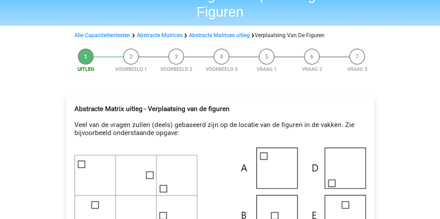
scroll to position [35, 0]
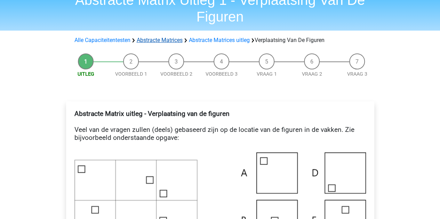
click at [168, 37] on link "Abstracte Matrices" at bounding box center [160, 40] width 46 height 7
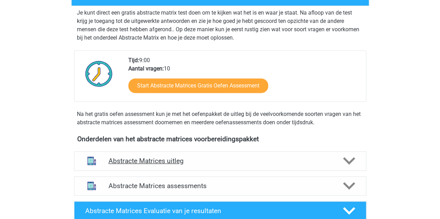
scroll to position [174, 0]
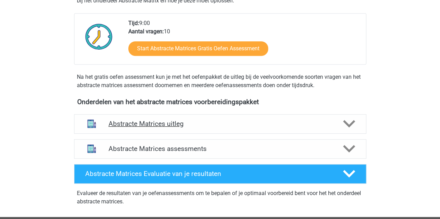
click at [244, 130] on div "Abstracte Matrices uitleg" at bounding box center [220, 123] width 292 height 19
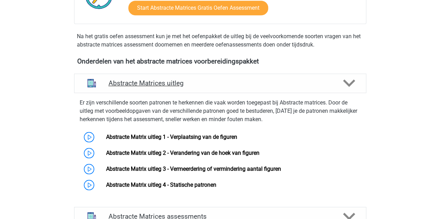
scroll to position [243, 0]
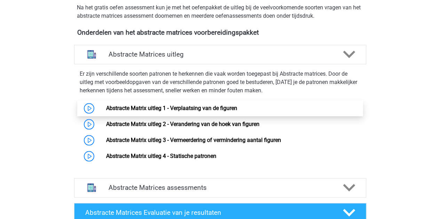
click at [191, 111] on link "Abstracte Matrix uitleg 1 - Verplaatsing van de figuren" at bounding box center [171, 108] width 131 height 7
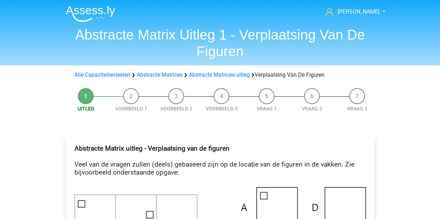
scroll to position [70, 0]
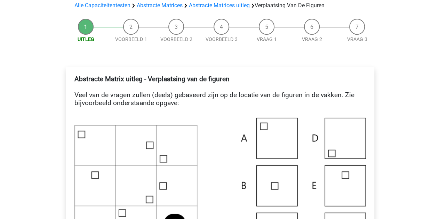
drag, startPoint x: 221, startPoint y: 85, endPoint x: 218, endPoint y: 118, distance: 33.8
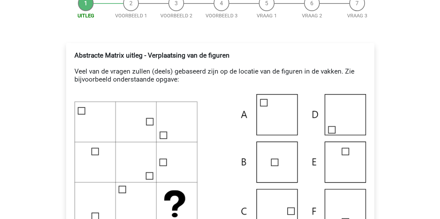
scroll to position [104, 0]
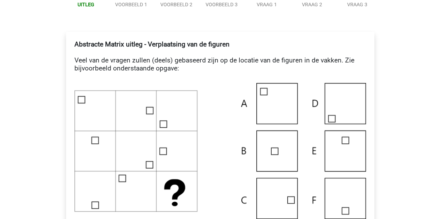
drag, startPoint x: 218, startPoint y: 118, endPoint x: 114, endPoint y: 75, distance: 113.0
click at [114, 75] on h4 "Abstracte Matrix uitleg - Verplaatsing van de figuren Veel van de vragen zullen…" at bounding box center [219, 60] width 291 height 40
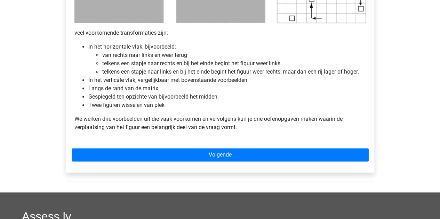
scroll to position [417, 0]
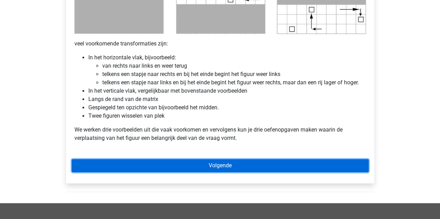
click at [249, 162] on link "Volgende" at bounding box center [220, 165] width 297 height 13
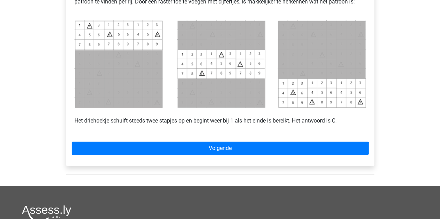
scroll to position [313, 0]
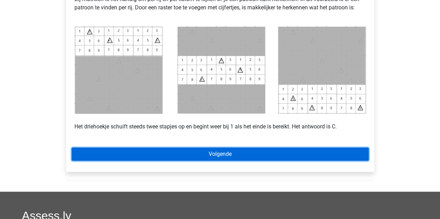
click at [278, 158] on link "Volgende" at bounding box center [220, 154] width 297 height 13
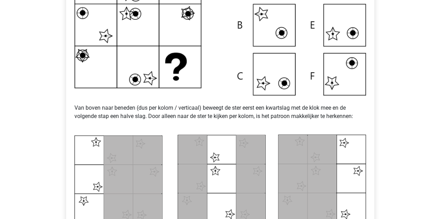
scroll to position [243, 0]
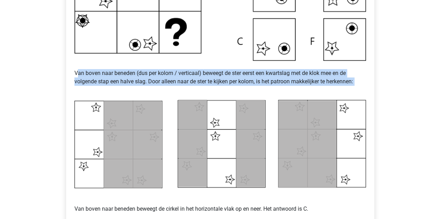
drag, startPoint x: 79, startPoint y: 71, endPoint x: 322, endPoint y: 87, distance: 244.3
click at [348, 87] on p "Van boven naar beneden (dus per kolom / verticaal) beweegt de ster eerst een kw…" at bounding box center [219, 77] width 291 height 33
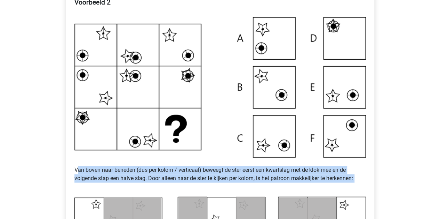
scroll to position [104, 0]
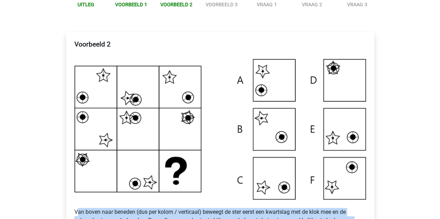
click at [161, 104] on img at bounding box center [219, 129] width 291 height 141
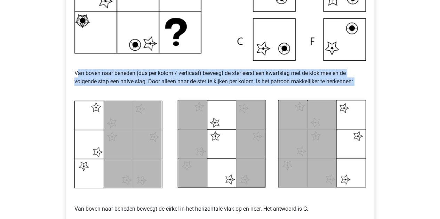
scroll to position [348, 0]
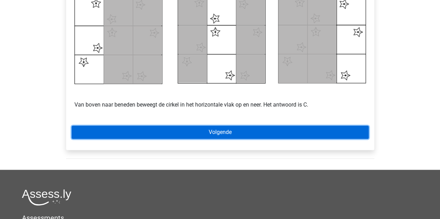
click at [284, 134] on link "Volgende" at bounding box center [220, 132] width 297 height 13
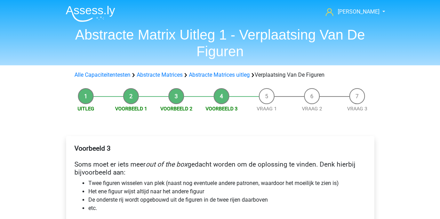
scroll to position [70, 0]
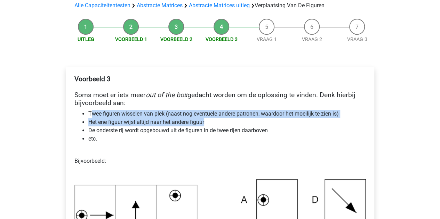
drag, startPoint x: 119, startPoint y: 115, endPoint x: 345, endPoint y: 123, distance: 226.2
click at [345, 123] on ul "Twee figuren wisselen van plek (naast nog eventuele andere patronen, waardoor h…" at bounding box center [219, 126] width 291 height 33
click at [345, 123] on li "Het ene figuur wijst altijd naar het andere figuur" at bounding box center [227, 122] width 278 height 8
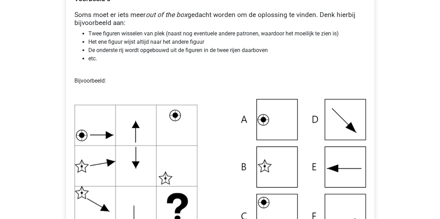
scroll to position [139, 0]
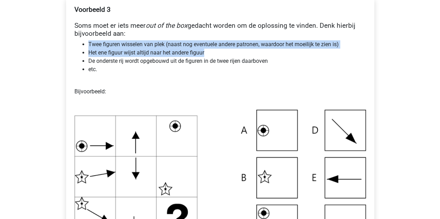
drag, startPoint x: 88, startPoint y: 48, endPoint x: 267, endPoint y: 50, distance: 179.1
click at [267, 50] on ul "Twee figuren wisselen van plek (naast nog eventuele andere patronen, waardoor h…" at bounding box center [219, 56] width 291 height 33
click at [266, 50] on li "Het ene figuur wijst altijd naar het andere figuur" at bounding box center [227, 53] width 278 height 8
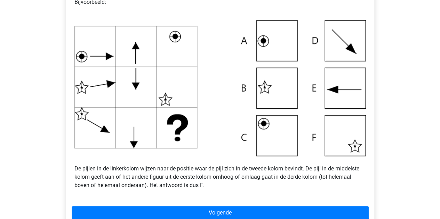
scroll to position [243, 0]
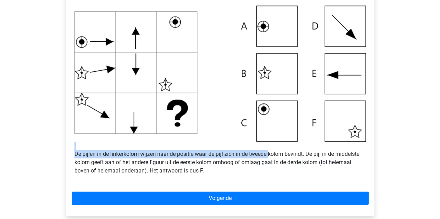
drag, startPoint x: 75, startPoint y: 148, endPoint x: 278, endPoint y: 156, distance: 202.9
click at [273, 155] on p "De pijlen in de linkerkolom wijzen naar de positie waar de pijl zich in de twee…" at bounding box center [219, 158] width 291 height 33
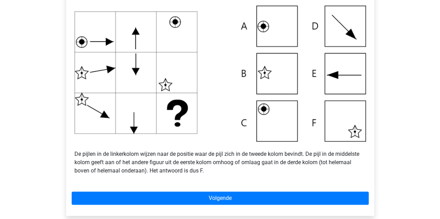
click at [281, 156] on p "De pijlen in de linkerkolom wijzen naar de positie waar de pijl zich in de twee…" at bounding box center [219, 158] width 291 height 33
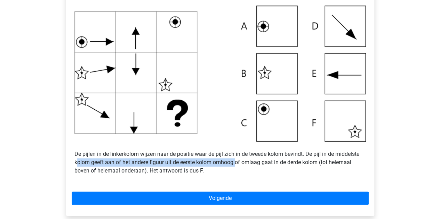
drag, startPoint x: 79, startPoint y: 160, endPoint x: 236, endPoint y: 164, distance: 157.3
click at [236, 164] on p "De pijlen in de linkerkolom wijzen naar de positie waar de pijl zich in de twee…" at bounding box center [219, 158] width 291 height 33
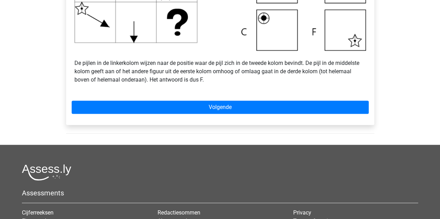
scroll to position [348, 0]
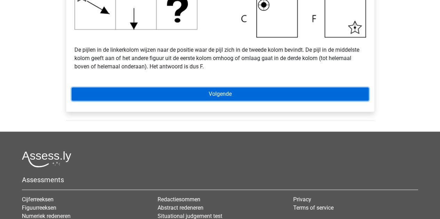
click at [276, 95] on link "Volgende" at bounding box center [220, 94] width 297 height 13
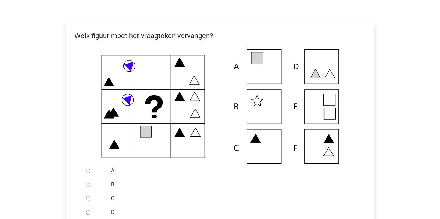
scroll to position [139, 0]
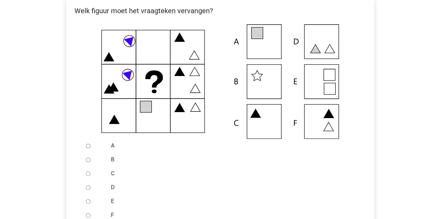
click at [88, 146] on input "A" at bounding box center [88, 146] width 5 height 5
radio input "true"
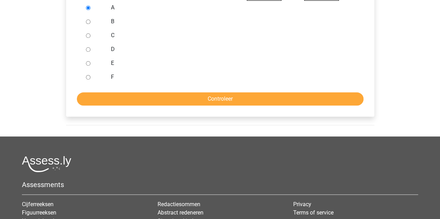
scroll to position [278, 0]
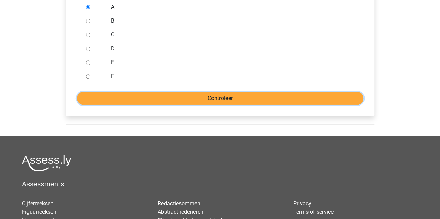
click at [175, 98] on input "Controleer" at bounding box center [220, 98] width 287 height 13
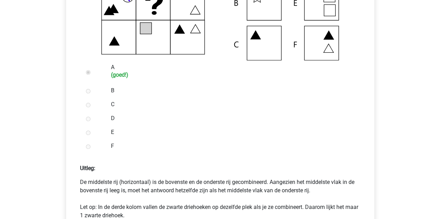
scroll to position [278, 0]
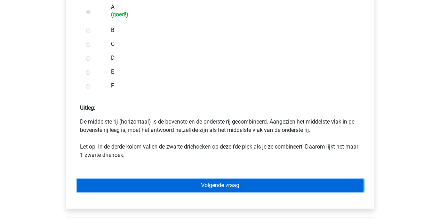
click at [258, 181] on link "Volgende vraag" at bounding box center [220, 185] width 287 height 13
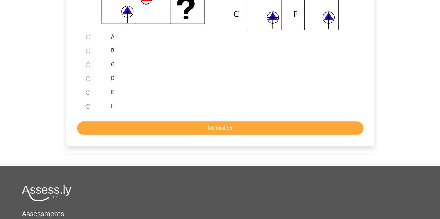
scroll to position [278, 0]
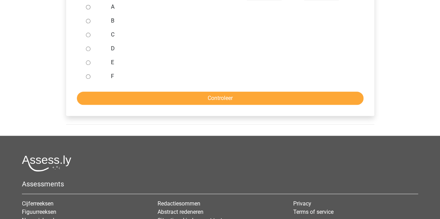
click at [87, 48] on input "D" at bounding box center [88, 49] width 5 height 5
radio input "true"
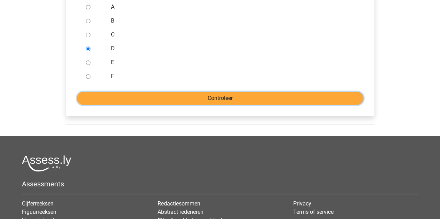
click at [151, 96] on input "Controleer" at bounding box center [220, 98] width 287 height 13
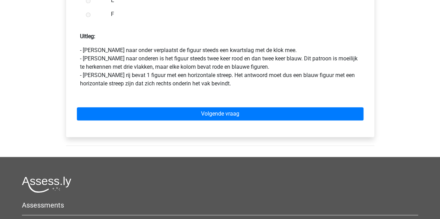
scroll to position [348, 0]
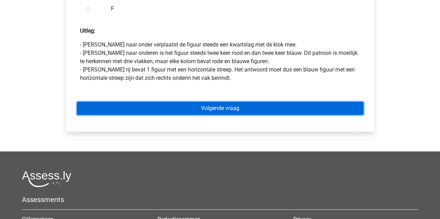
click at [273, 113] on link "Volgende vraag" at bounding box center [220, 108] width 287 height 13
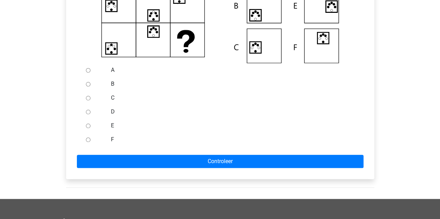
scroll to position [174, 0]
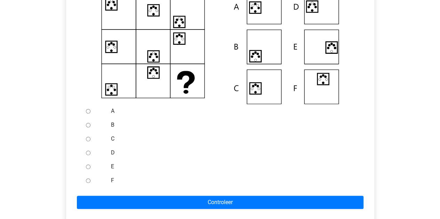
click at [87, 112] on input "A" at bounding box center [88, 111] width 5 height 5
radio input "true"
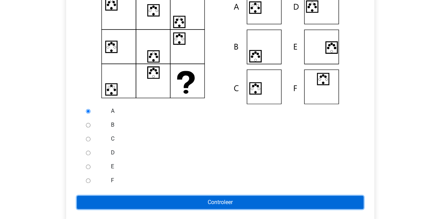
click at [179, 202] on input "Controleer" at bounding box center [220, 202] width 287 height 13
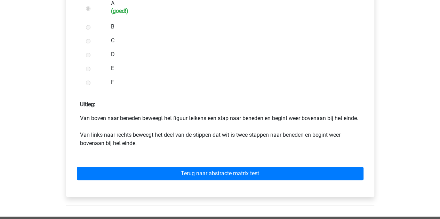
scroll to position [313, 0]
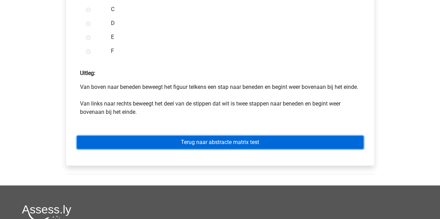
click at [225, 149] on link "Terug naar abstracte matrix test" at bounding box center [220, 142] width 287 height 13
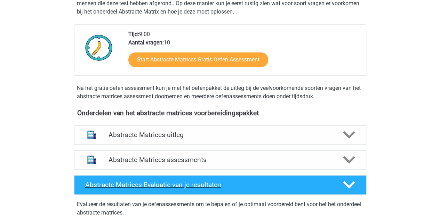
scroll to position [174, 0]
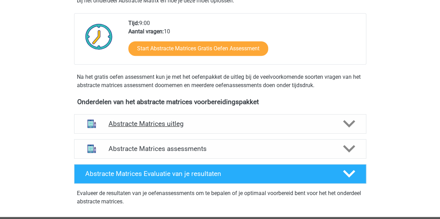
click at [215, 129] on div "Abstracte Matrices uitleg" at bounding box center [220, 123] width 292 height 19
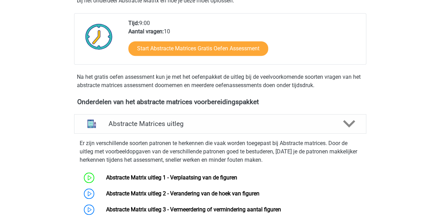
scroll to position [278, 0]
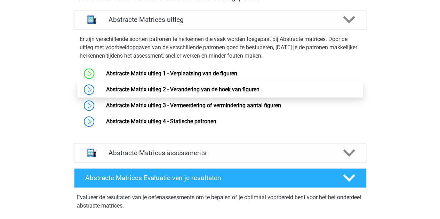
click at [194, 93] on link "Abstracte Matrix uitleg 2 - Verandering van de hoek van figuren" at bounding box center [182, 89] width 153 height 7
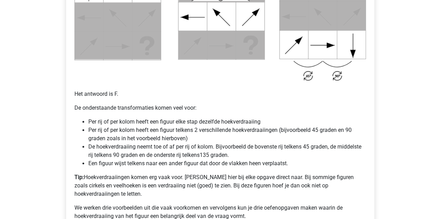
scroll to position [452, 0]
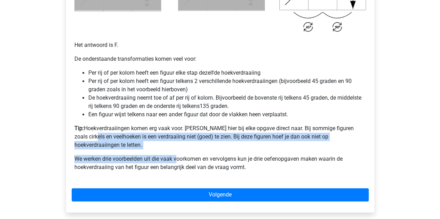
drag, startPoint x: 75, startPoint y: 138, endPoint x: 179, endPoint y: 149, distance: 103.9
click at [179, 155] on p "We werken drie voorbeelden uit die vaak voorkomen en vervolgens kun je drie oef…" at bounding box center [219, 163] width 291 height 17
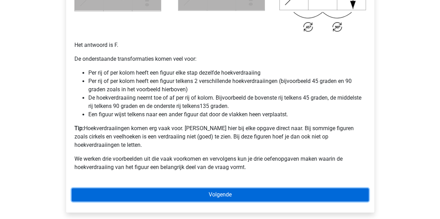
click at [223, 188] on link "Volgende" at bounding box center [220, 194] width 297 height 13
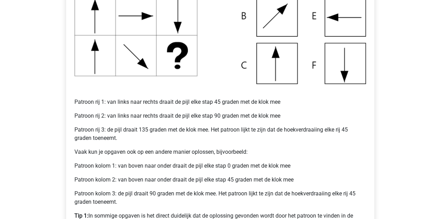
scroll to position [313, 0]
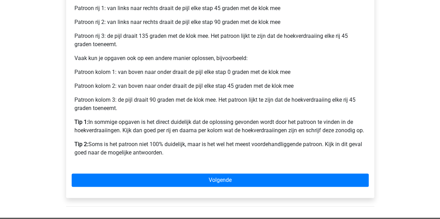
drag, startPoint x: 86, startPoint y: 121, endPoint x: 375, endPoint y: 134, distance: 288.9
click at [375, 134] on div "Voorbeeld 1 Patroon rij 1: van links naar rechts draait de pijl elke stap 45 gr…" at bounding box center [220, 13] width 319 height 409
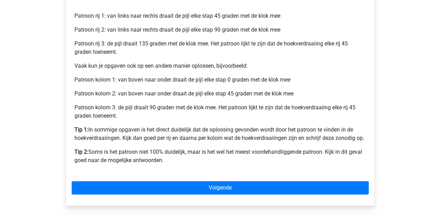
scroll to position [348, 0]
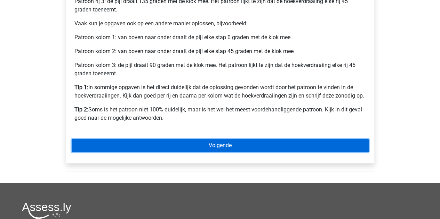
click at [178, 142] on link "Volgende" at bounding box center [220, 145] width 297 height 13
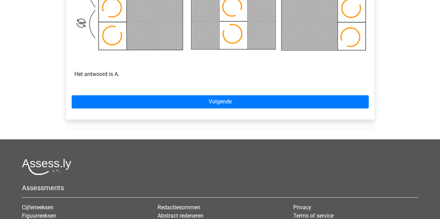
scroll to position [522, 0]
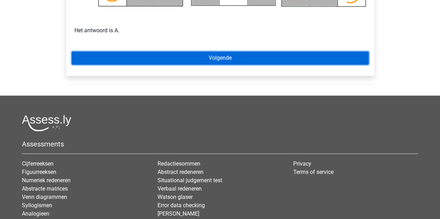
click at [196, 62] on link "Volgende" at bounding box center [220, 57] width 297 height 13
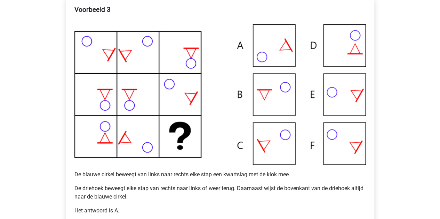
scroll to position [174, 0]
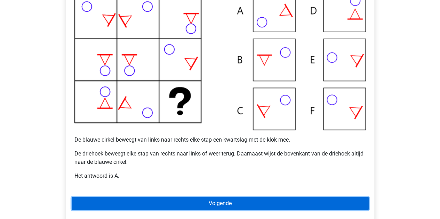
click at [180, 208] on link "Volgende" at bounding box center [220, 203] width 297 height 13
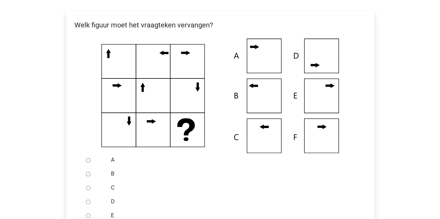
scroll to position [139, 0]
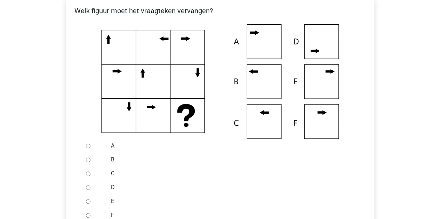
click at [88, 160] on input "B" at bounding box center [88, 160] width 5 height 5
radio input "true"
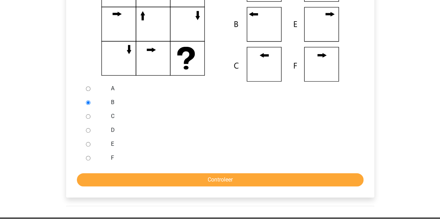
scroll to position [243, 0]
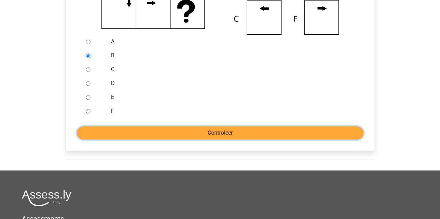
click at [172, 135] on input "Controleer" at bounding box center [220, 133] width 287 height 13
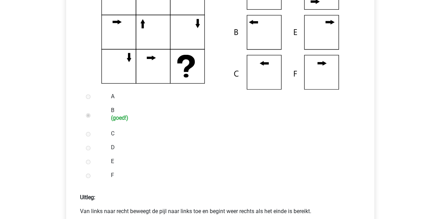
scroll to position [243, 0]
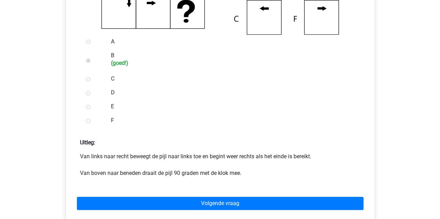
click at [254, 212] on div "Volgende vraag" at bounding box center [220, 202] width 297 height 38
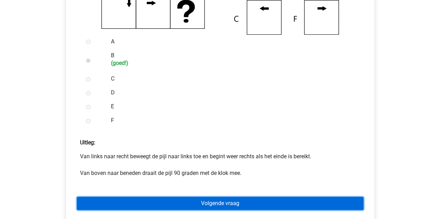
click at [253, 209] on link "Volgende vraag" at bounding box center [220, 203] width 287 height 13
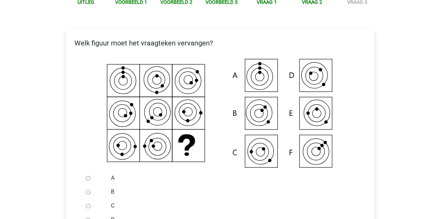
scroll to position [139, 0]
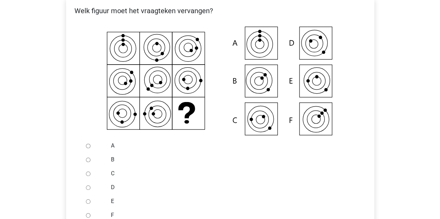
click at [88, 201] on input "E" at bounding box center [88, 202] width 5 height 5
radio input "true"
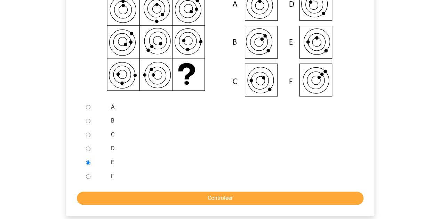
scroll to position [243, 0]
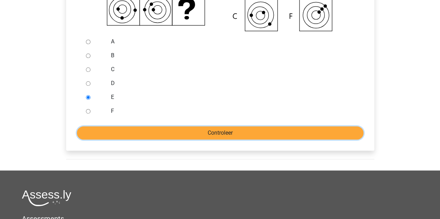
click at [179, 136] on input "Controleer" at bounding box center [220, 133] width 287 height 13
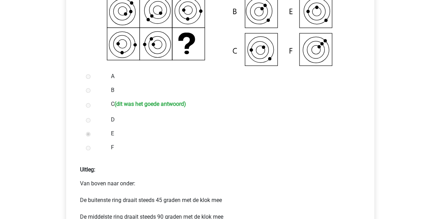
scroll to position [313, 0]
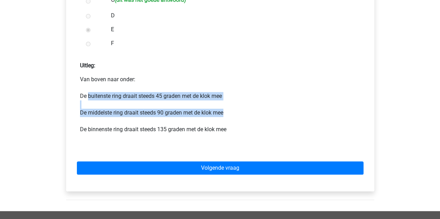
drag, startPoint x: 89, startPoint y: 96, endPoint x: 282, endPoint y: 112, distance: 194.4
click at [282, 112] on p "Van boven naar onder: De buitenste ring draait steeds 45 graden met de klok mee…" at bounding box center [220, 108] width 280 height 67
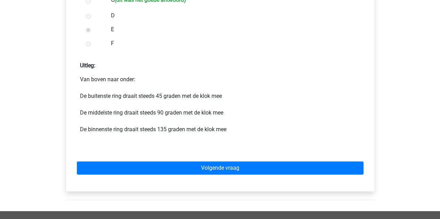
click at [200, 176] on div "Volgende vraag" at bounding box center [220, 167] width 297 height 38
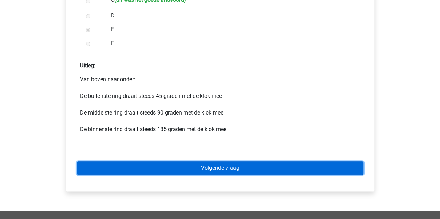
click at [202, 164] on link "Volgende vraag" at bounding box center [220, 168] width 287 height 13
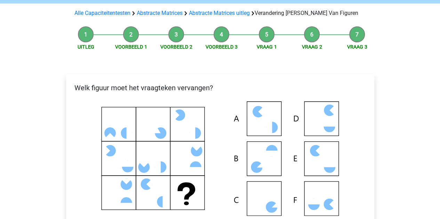
scroll to position [139, 0]
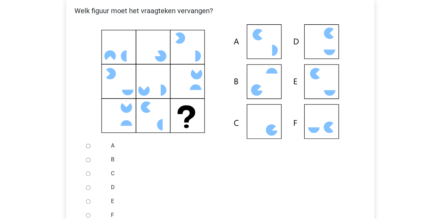
click at [203, 51] on icon at bounding box center [220, 81] width 286 height 115
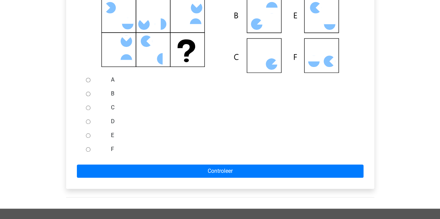
scroll to position [209, 0]
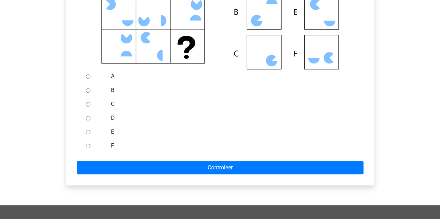
click at [86, 105] on input "C" at bounding box center [88, 104] width 5 height 5
radio input "true"
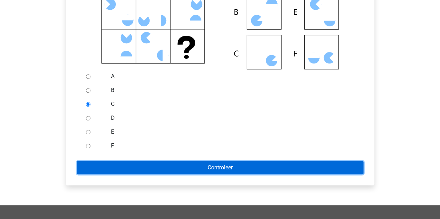
click at [194, 164] on input "Controleer" at bounding box center [220, 167] width 287 height 13
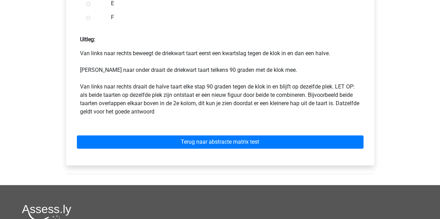
scroll to position [348, 0]
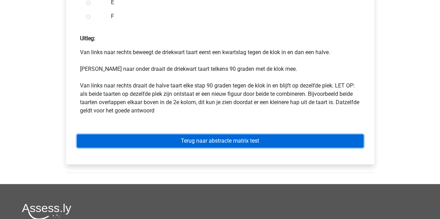
click at [242, 145] on link "Terug naar abstracte matrix test" at bounding box center [220, 141] width 287 height 13
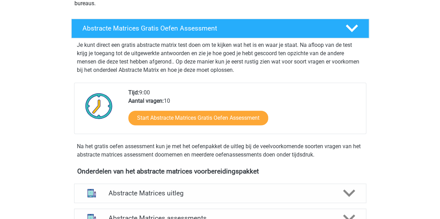
scroll to position [174, 0]
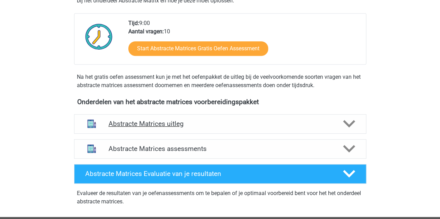
click at [263, 122] on h4 "Abstracte Matrices uitleg" at bounding box center [220, 124] width 223 height 8
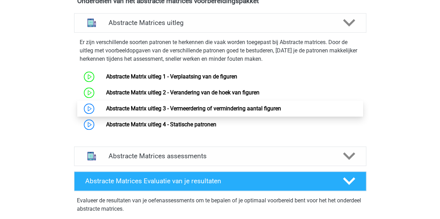
scroll to position [278, 0]
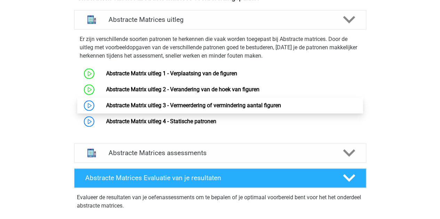
click at [233, 109] on link "Abstracte Matrix uitleg 3 - Vermeerdering of vermindering aantal figuren" at bounding box center [193, 105] width 175 height 7
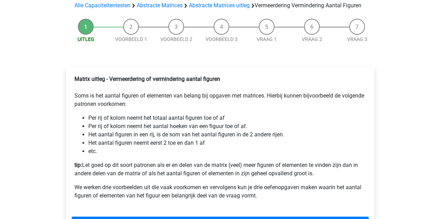
scroll to position [104, 0]
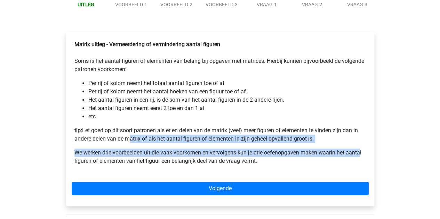
drag, startPoint x: 126, startPoint y: 150, endPoint x: 387, endPoint y: 160, distance: 261.7
click at [382, 161] on div "Uitleg Voorbeeld 1 Voorbeeld 2 Voorbeeld 3 Vraag 1 Vraag 2 Vraag 3 Matrix uitle…" at bounding box center [220, 104] width 330 height 246
click at [387, 160] on div "Hester hesterdenhollander22@gmail.com Nederlands English" at bounding box center [220, 153] width 440 height 514
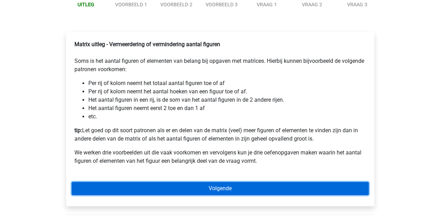
click at [331, 195] on link "Volgende" at bounding box center [220, 188] width 297 height 13
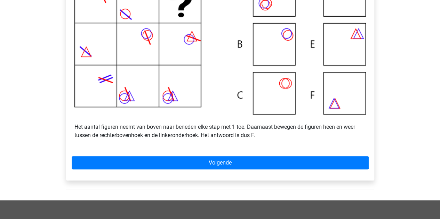
scroll to position [209, 0]
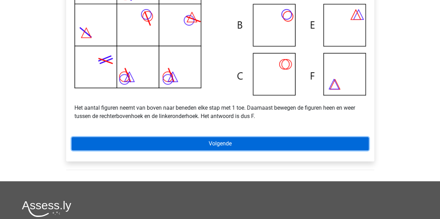
click at [252, 151] on link "Volgende" at bounding box center [220, 143] width 297 height 13
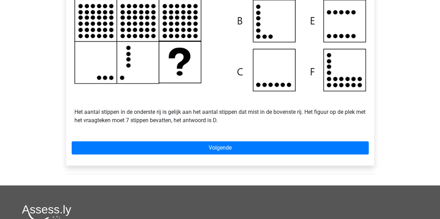
scroll to position [209, 0]
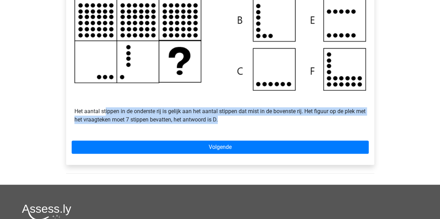
drag, startPoint x: 112, startPoint y: 119, endPoint x: 333, endPoint y: 135, distance: 221.0
click at [333, 132] on div "Voorbeeld 2 Het aantal stippen in de onderste rij is gelijk aan het aantal stip…" at bounding box center [220, 32] width 297 height 199
click at [330, 132] on div "Voorbeeld 2 Het aantal stippen in de onderste rij is gelijk aan het aantal stip…" at bounding box center [220, 32] width 297 height 199
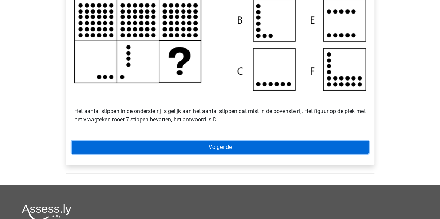
click at [291, 154] on link "Volgende" at bounding box center [220, 147] width 297 height 13
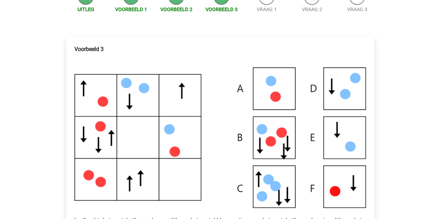
scroll to position [139, 0]
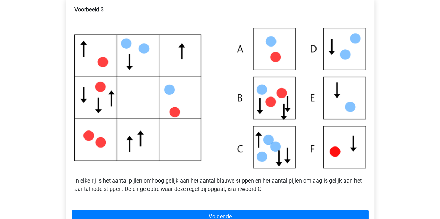
click at [95, 190] on p "In elke rij is het aantal pijlen omhoog gelijk aan het aantal blauwe stippen en…" at bounding box center [219, 181] width 291 height 25
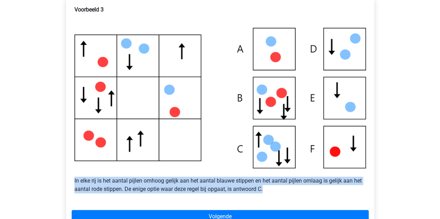
drag, startPoint x: 72, startPoint y: 190, endPoint x: 307, endPoint y: 198, distance: 234.9
click at [307, 198] on div "Voorbeeld 3 In elke rij is het aantal pijlen omhoog gelijk aan het aantal blauw…" at bounding box center [220, 102] width 297 height 199
click at [309, 190] on p "In elke rij is het aantal pijlen omhoog gelijk aan het aantal blauwe stippen en…" at bounding box center [219, 181] width 291 height 25
click at [295, 168] on img at bounding box center [219, 98] width 291 height 141
click at [208, 194] on p "In elke rij is het aantal pijlen omhoog gelijk aan het aantal blauwe stippen en…" at bounding box center [219, 181] width 291 height 25
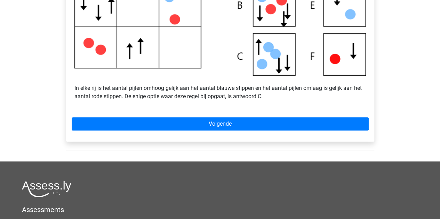
scroll to position [243, 0]
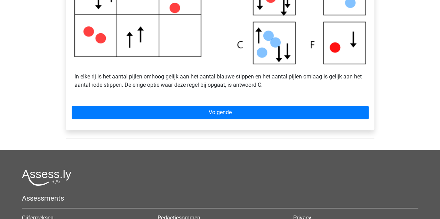
click at [249, 113] on div "Voorbeeld 3 In elke rij is het aantal pijlen omhoog gelijk aan het aantal blauw…" at bounding box center [220, 11] width 308 height 237
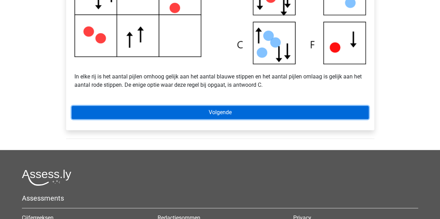
click at [250, 118] on link "Volgende" at bounding box center [220, 112] width 297 height 13
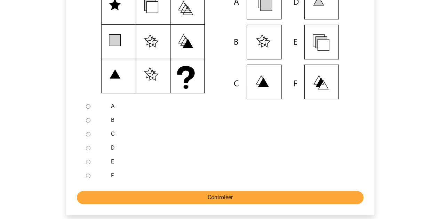
scroll to position [209, 0]
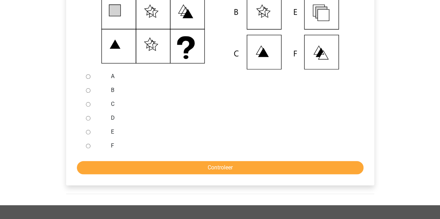
click at [88, 135] on input "E" at bounding box center [88, 132] width 5 height 5
radio input "true"
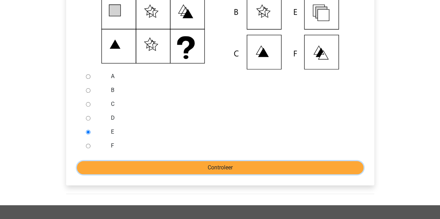
click at [165, 175] on input "Controleer" at bounding box center [220, 167] width 287 height 13
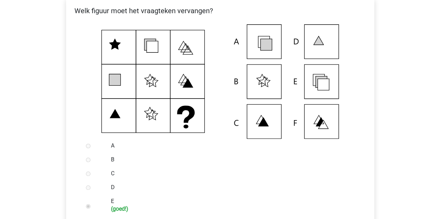
scroll to position [243, 0]
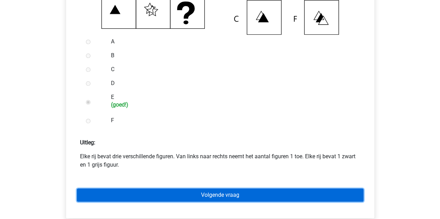
click at [170, 202] on link "Volgende vraag" at bounding box center [220, 195] width 287 height 13
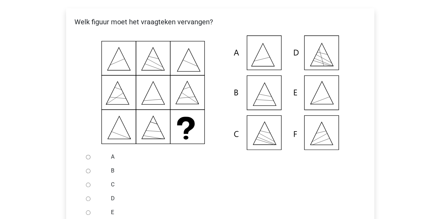
scroll to position [139, 0]
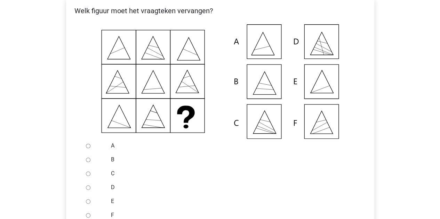
click at [89, 204] on input "E" at bounding box center [88, 202] width 5 height 5
radio input "true"
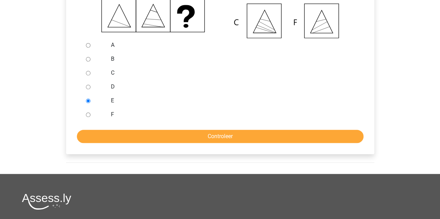
scroll to position [243, 0]
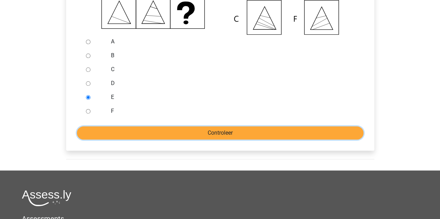
click at [199, 137] on input "Controleer" at bounding box center [220, 133] width 287 height 13
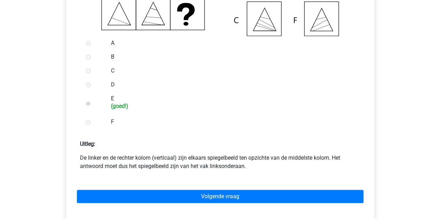
scroll to position [243, 0]
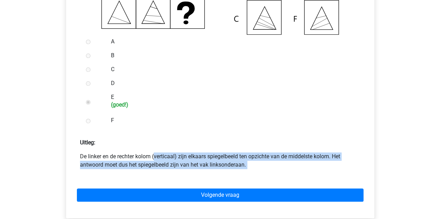
drag, startPoint x: 99, startPoint y: 165, endPoint x: 273, endPoint y: 179, distance: 174.5
click at [272, 179] on form "A B C D E (goed!) F Uitleg:" at bounding box center [220, 124] width 297 height 178
click at [273, 179] on form "A B C D E (goed!) F Uitleg:" at bounding box center [220, 124] width 297 height 178
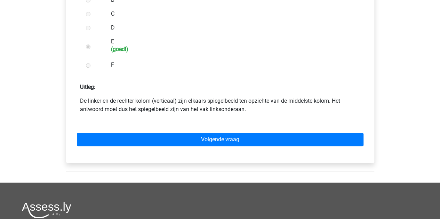
scroll to position [313, 0]
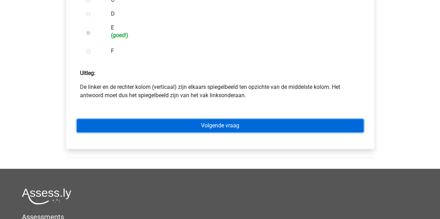
click at [294, 133] on link "Volgende vraag" at bounding box center [220, 125] width 287 height 13
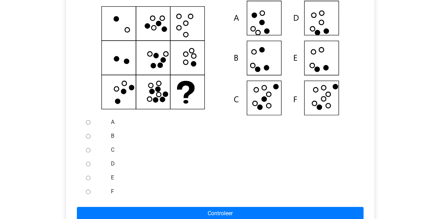
scroll to position [174, 0]
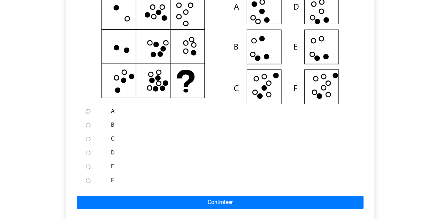
click at [90, 188] on div at bounding box center [94, 181] width 23 height 14
click at [88, 183] on input "F" at bounding box center [88, 181] width 5 height 5
radio input "true"
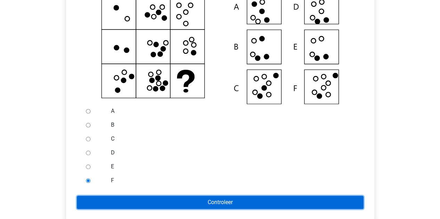
click at [123, 208] on input "Controleer" at bounding box center [220, 202] width 287 height 13
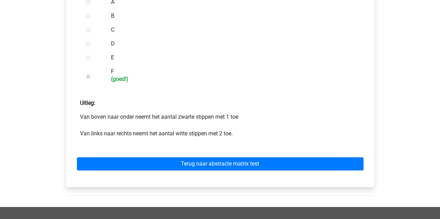
scroll to position [313, 0]
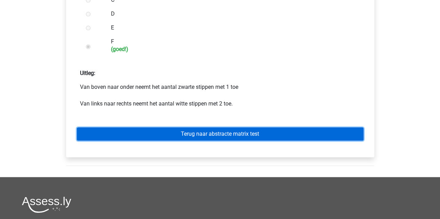
click at [159, 141] on link "Terug naar abstracte matrix test" at bounding box center [220, 134] width 287 height 13
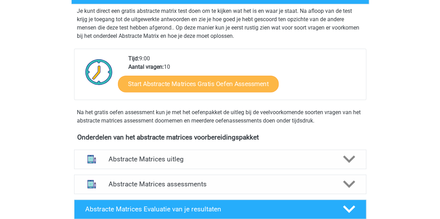
scroll to position [139, 0]
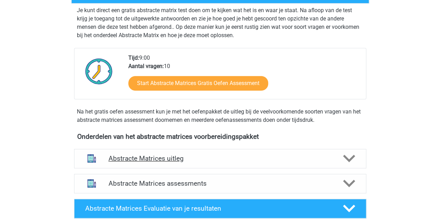
click at [226, 160] on h4 "Abstracte Matrices uitleg" at bounding box center [220, 159] width 223 height 8
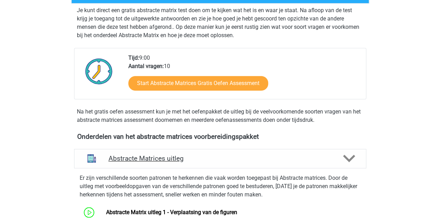
scroll to position [278, 0]
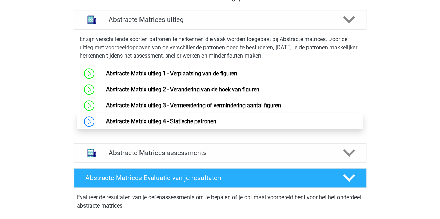
click at [156, 119] on link "Abstracte Matrix uitleg 4 - Statische patronen" at bounding box center [161, 121] width 110 height 7
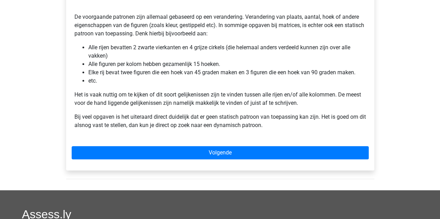
scroll to position [139, 0]
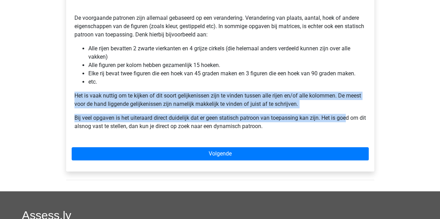
drag, startPoint x: 76, startPoint y: 95, endPoint x: 346, endPoint y: 113, distance: 270.5
click at [346, 113] on div "Matrix uitleg - Statische patronen De voorgaande patronen zijn allemaal gebasee…" at bounding box center [220, 62] width 297 height 153
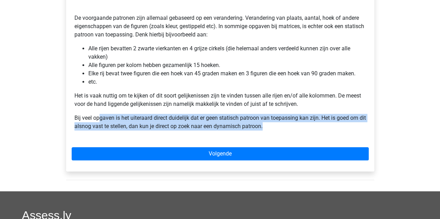
drag, startPoint x: 102, startPoint y: 119, endPoint x: 295, endPoint y: 128, distance: 193.3
click at [295, 128] on p "Bij veel opgaven is het uiteraard direct duidelijk dat er geen statisch patroon…" at bounding box center [219, 122] width 291 height 17
click at [297, 128] on p "Bij veel opgaven is het uiteraard direct duidelijk dat er geen statisch patroon…" at bounding box center [219, 122] width 291 height 17
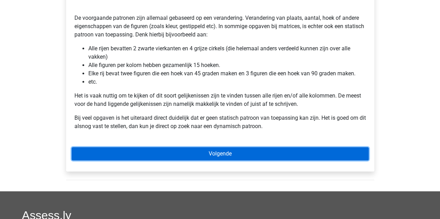
click at [283, 153] on link "Volgende" at bounding box center [220, 153] width 297 height 13
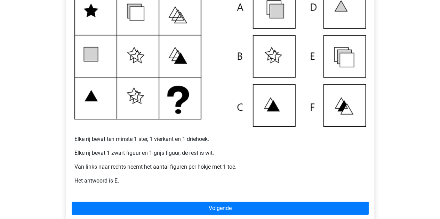
scroll to position [209, 0]
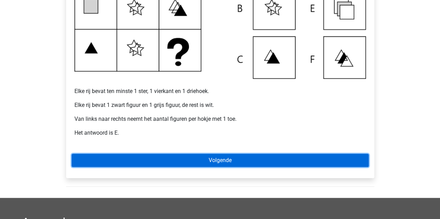
click at [149, 162] on link "Volgende" at bounding box center [220, 160] width 297 height 13
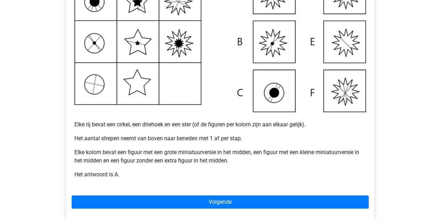
scroll to position [209, 0]
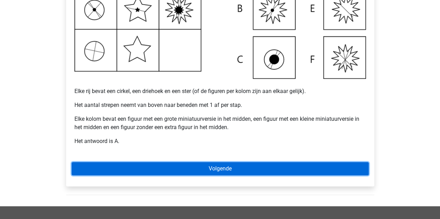
click at [266, 169] on link "Volgende" at bounding box center [220, 168] width 297 height 13
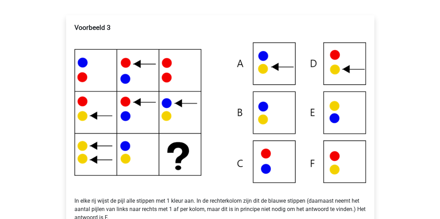
scroll to position [139, 0]
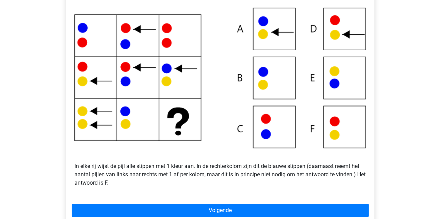
click at [143, 167] on p "In elke rij wijst de pijl alle stippen met 1 kleur aan. In de rechterkolom zijn…" at bounding box center [219, 170] width 291 height 33
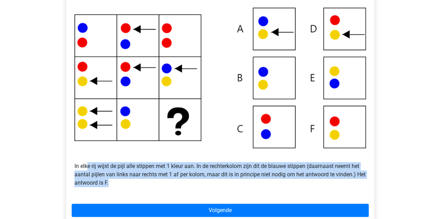
drag, startPoint x: 88, startPoint y: 167, endPoint x: 383, endPoint y: 182, distance: 295.0
click at [383, 182] on div "Uitleg Voorbeeld 1 Voorbeeld 2 Voorbeeld 3 Vraag 1 Vraag 2 Vraag 3 Voorbeeld 3 …" at bounding box center [220, 88] width 330 height 319
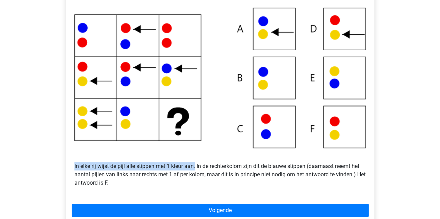
drag, startPoint x: 73, startPoint y: 168, endPoint x: 196, endPoint y: 166, distance: 122.8
click at [196, 166] on div "Voorbeeld 3 In elke rij wijst de pijl alle stippen met 1 kleur aan. In de recht…" at bounding box center [220, 90] width 297 height 209
click at [196, 166] on p "In elke rij wijst de pijl alle stippen met 1 kleur aan. In de rechterkolom zijn…" at bounding box center [219, 170] width 291 height 33
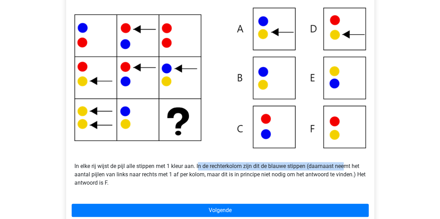
drag, startPoint x: 198, startPoint y: 166, endPoint x: 345, endPoint y: 165, distance: 146.8
click at [345, 165] on p "In elke rij wijst de pijl alle stippen met 1 kleur aan. In de rechterkolom zijn…" at bounding box center [219, 170] width 291 height 33
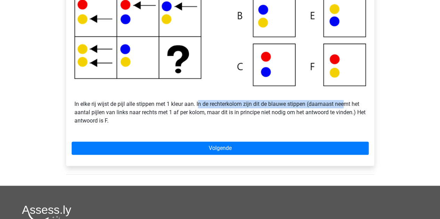
scroll to position [174, 0]
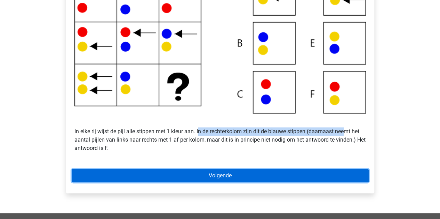
click at [184, 171] on link "Volgende" at bounding box center [220, 175] width 297 height 13
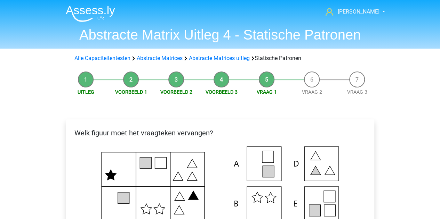
scroll to position [70, 0]
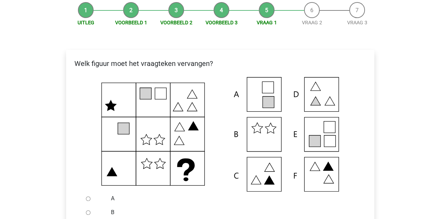
click at [106, 105] on icon at bounding box center [110, 106] width 11 height 10
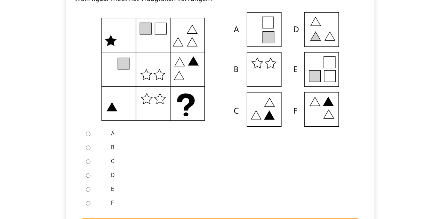
scroll to position [104, 0]
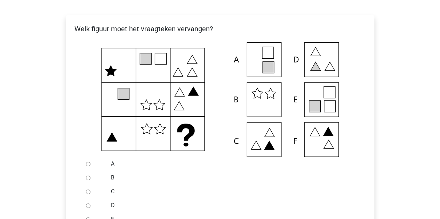
click at [88, 165] on input "A" at bounding box center [88, 164] width 5 height 5
radio input "true"
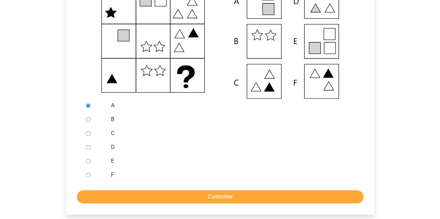
scroll to position [174, 0]
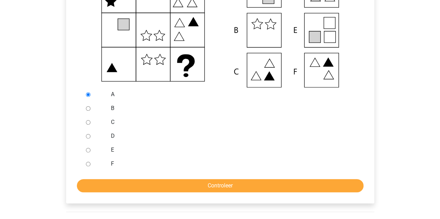
click at [153, 176] on form "A B C D E F Controleer" at bounding box center [220, 140] width 297 height 105
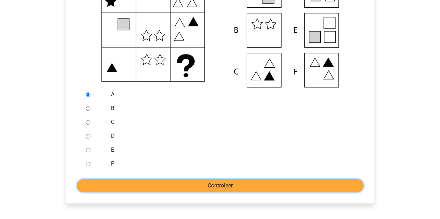
click at [162, 182] on input "Controleer" at bounding box center [220, 185] width 287 height 13
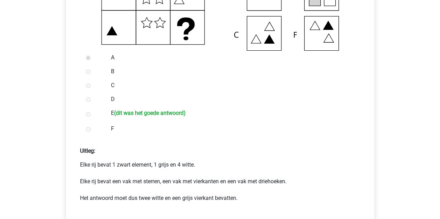
scroll to position [243, 0]
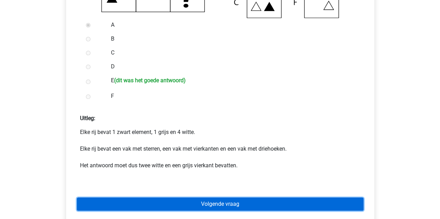
click at [226, 202] on link "Volgende vraag" at bounding box center [220, 204] width 287 height 13
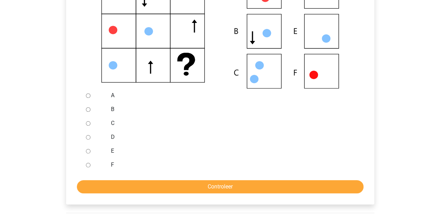
scroll to position [209, 0]
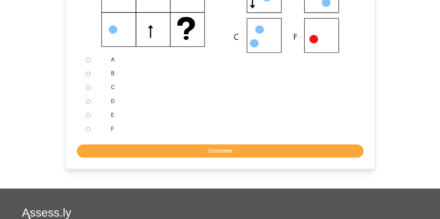
click at [87, 127] on div at bounding box center [94, 129] width 23 height 14
click at [87, 129] on input "F" at bounding box center [88, 129] width 5 height 5
radio input "true"
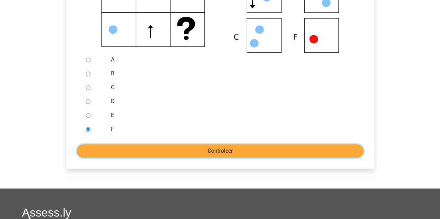
click at [152, 148] on input "Controleer" at bounding box center [220, 151] width 287 height 13
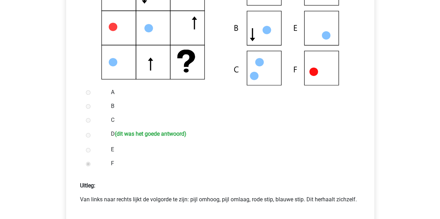
scroll to position [243, 0]
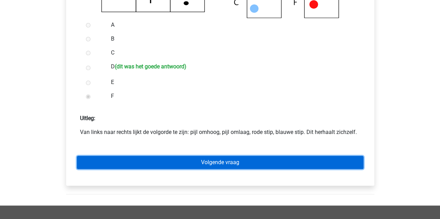
click at [213, 160] on link "Volgende vraag" at bounding box center [220, 162] width 287 height 13
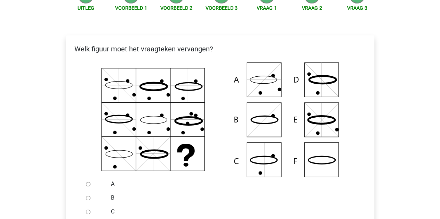
scroll to position [104, 0]
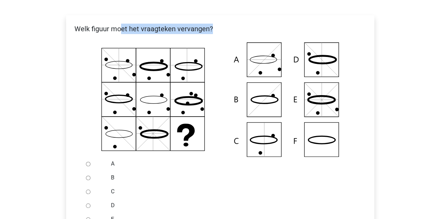
drag, startPoint x: 173, startPoint y: 23, endPoint x: 231, endPoint y: 24, distance: 58.8
click at [231, 24] on p "Welk figuur moet het vraagteken vervangen?" at bounding box center [220, 29] width 297 height 10
click at [227, 32] on p "Welk figuur moet het vraagteken vervangen?" at bounding box center [220, 29] width 297 height 10
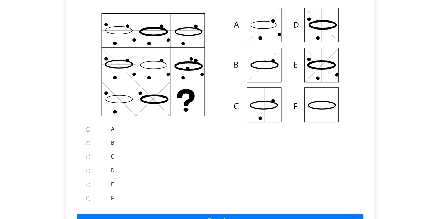
click at [89, 199] on input "F" at bounding box center [88, 199] width 5 height 5
radio input "true"
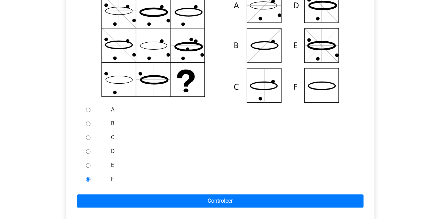
scroll to position [174, 0]
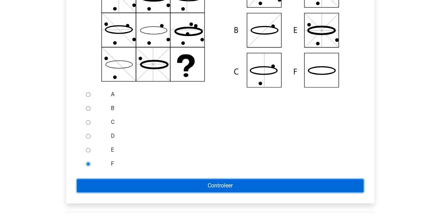
click at [242, 184] on input "Controleer" at bounding box center [220, 185] width 287 height 13
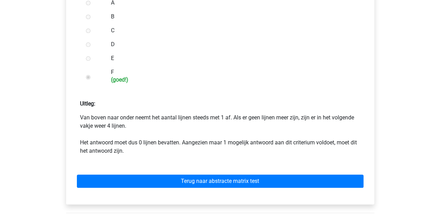
scroll to position [278, 0]
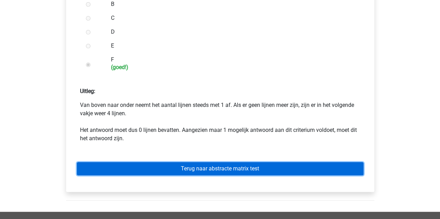
click at [228, 168] on link "Terug naar abstracte matrix test" at bounding box center [220, 168] width 287 height 13
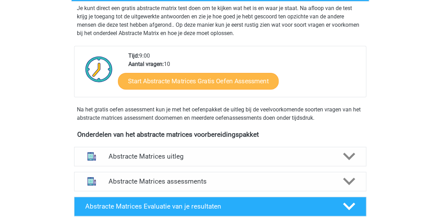
scroll to position [139, 0]
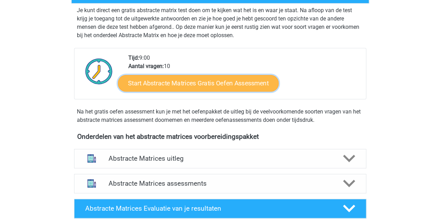
click at [209, 80] on link "Start Abstracte Matrices Gratis Oefen Assessment" at bounding box center [198, 83] width 161 height 17
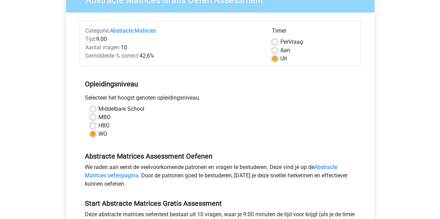
scroll to position [139, 0]
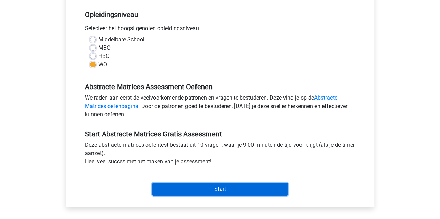
click at [227, 185] on input "Start" at bounding box center [219, 189] width 135 height 13
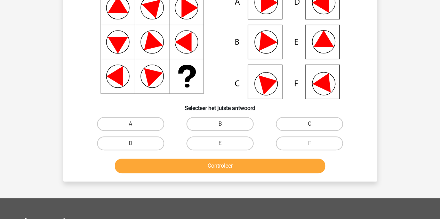
scroll to position [70, 0]
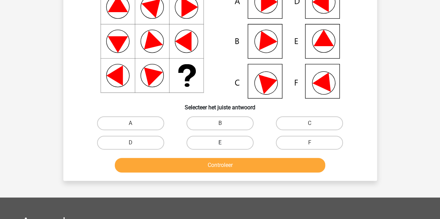
click at [240, 148] on label "E" at bounding box center [219, 143] width 67 height 14
click at [224, 147] on input "E" at bounding box center [222, 145] width 5 height 5
radio input "true"
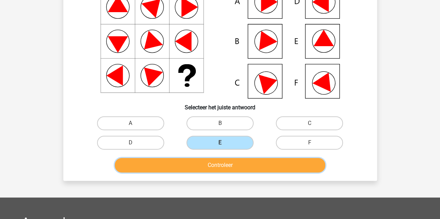
click at [240, 163] on button "Controleer" at bounding box center [220, 165] width 210 height 15
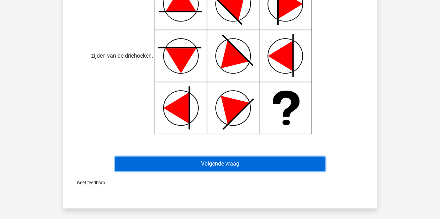
click at [237, 164] on button "Volgende vraag" at bounding box center [220, 164] width 210 height 15
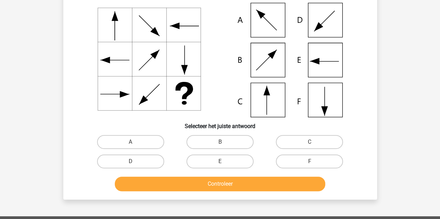
scroll to position [32, 0]
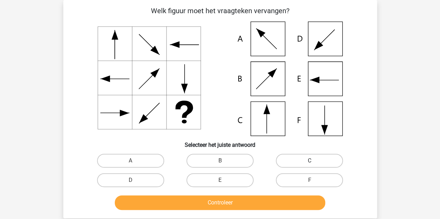
click at [305, 168] on label "C" at bounding box center [309, 161] width 67 height 14
click at [310, 166] on input "C" at bounding box center [312, 163] width 5 height 5
radio input "true"
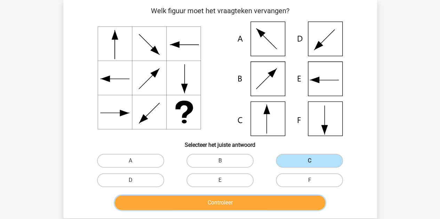
click at [300, 200] on button "Controleer" at bounding box center [220, 203] width 210 height 15
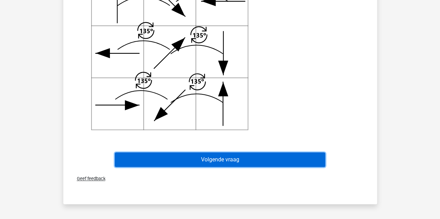
click at [207, 162] on button "Volgende vraag" at bounding box center [220, 160] width 210 height 15
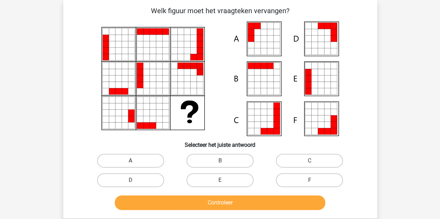
click at [139, 158] on label "A" at bounding box center [130, 161] width 67 height 14
click at [135, 161] on input "A" at bounding box center [132, 163] width 5 height 5
radio input "true"
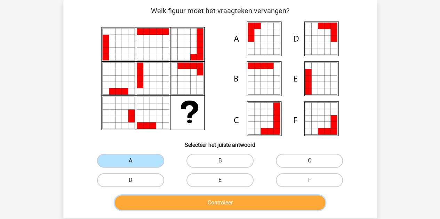
click at [241, 203] on button "Controleer" at bounding box center [220, 203] width 210 height 15
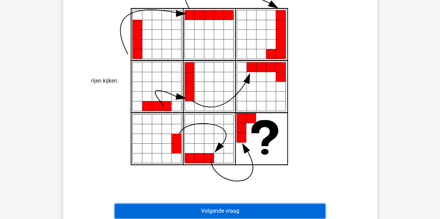
click at [241, 216] on button "Volgende vraag" at bounding box center [220, 211] width 210 height 15
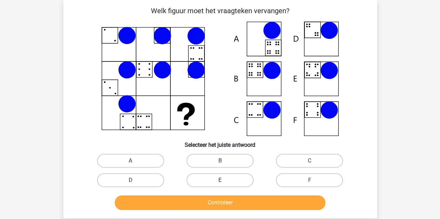
click at [231, 181] on label "E" at bounding box center [219, 181] width 67 height 14
click at [224, 181] on input "E" at bounding box center [222, 182] width 5 height 5
radio input "true"
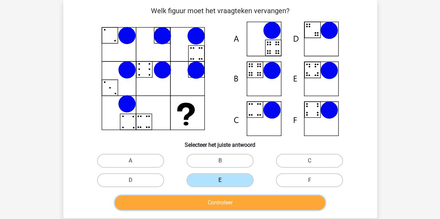
click at [242, 201] on button "Controleer" at bounding box center [220, 203] width 210 height 15
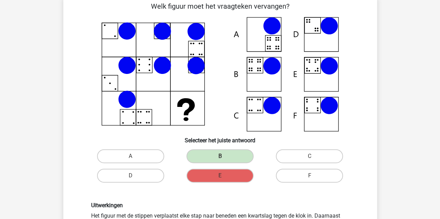
scroll to position [0, 0]
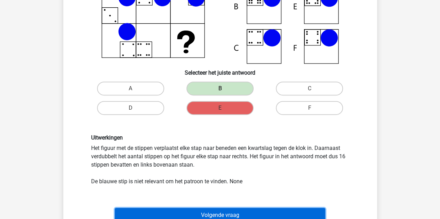
click at [251, 209] on button "Volgende vraag" at bounding box center [220, 215] width 210 height 15
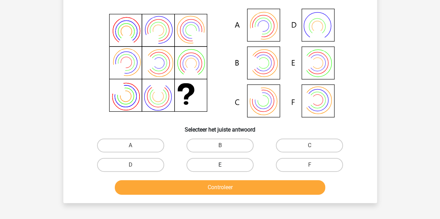
scroll to position [32, 0]
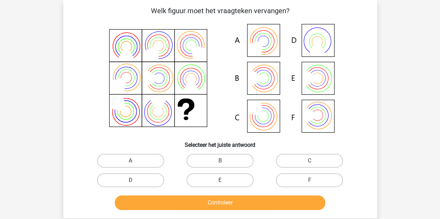
drag, startPoint x: 195, startPoint y: 55, endPoint x: 191, endPoint y: 56, distance: 4.6
click at [192, 56] on g at bounding box center [190, 45] width 39 height 39
click at [219, 165] on label "B" at bounding box center [219, 161] width 67 height 14
click at [220, 165] on input "B" at bounding box center [222, 163] width 5 height 5
radio input "true"
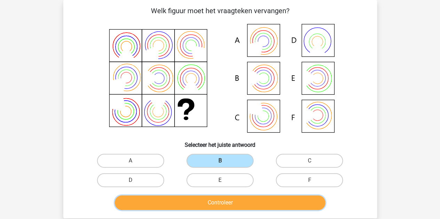
click at [250, 202] on button "Controleer" at bounding box center [220, 203] width 210 height 15
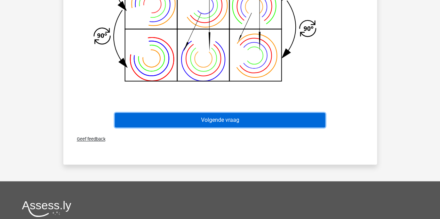
click at [241, 121] on button "Volgende vraag" at bounding box center [220, 120] width 210 height 15
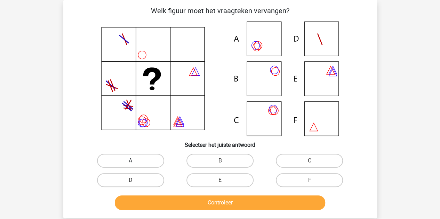
click at [137, 158] on label "A" at bounding box center [130, 161] width 67 height 14
click at [135, 161] on input "A" at bounding box center [132, 163] width 5 height 5
radio input "true"
click at [231, 153] on div "B" at bounding box center [219, 160] width 89 height 19
click at [232, 158] on label "B" at bounding box center [219, 161] width 67 height 14
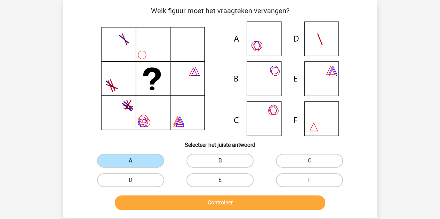
click at [224, 161] on input "B" at bounding box center [222, 163] width 5 height 5
radio input "true"
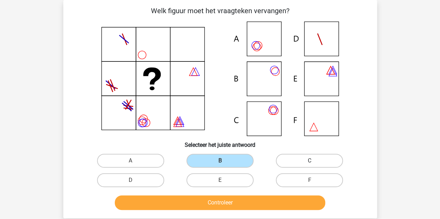
click at [309, 165] on label "C" at bounding box center [309, 161] width 67 height 14
click at [310, 165] on input "C" at bounding box center [312, 163] width 5 height 5
radio input "true"
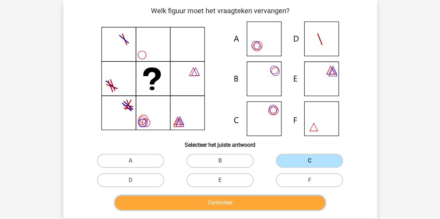
click at [288, 206] on button "Controleer" at bounding box center [220, 203] width 210 height 15
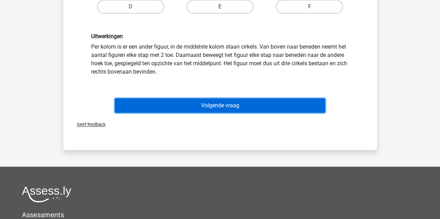
click at [255, 107] on button "Volgende vraag" at bounding box center [220, 105] width 210 height 15
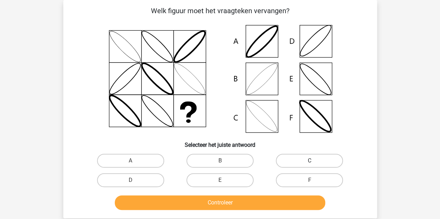
click at [299, 162] on label "C" at bounding box center [309, 161] width 67 height 14
click at [310, 162] on input "C" at bounding box center [312, 163] width 5 height 5
radio input "true"
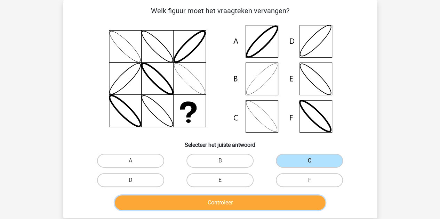
click at [281, 204] on button "Controleer" at bounding box center [220, 203] width 210 height 15
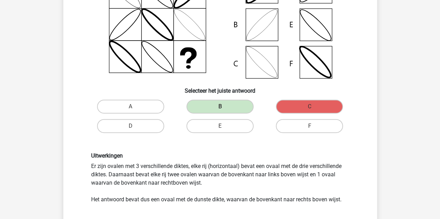
scroll to position [171, 0]
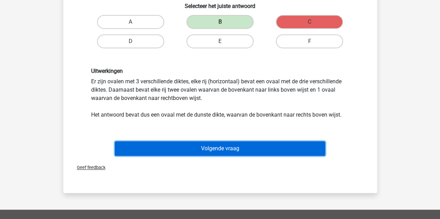
click at [191, 151] on button "Volgende vraag" at bounding box center [220, 149] width 210 height 15
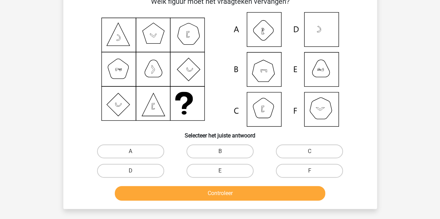
scroll to position [32, 0]
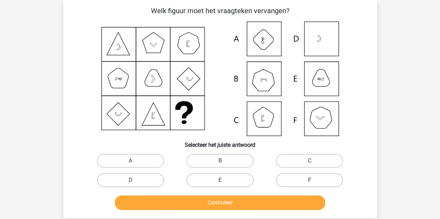
click at [306, 179] on label "F" at bounding box center [309, 181] width 67 height 14
click at [310, 180] on input "F" at bounding box center [312, 182] width 5 height 5
radio input "true"
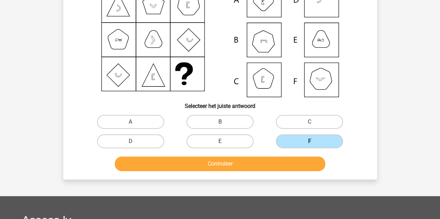
scroll to position [102, 0]
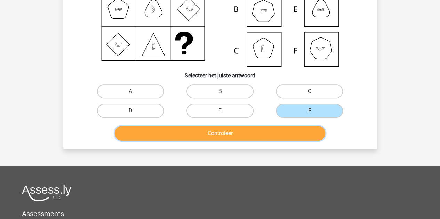
click at [273, 129] on button "Controleer" at bounding box center [220, 133] width 210 height 15
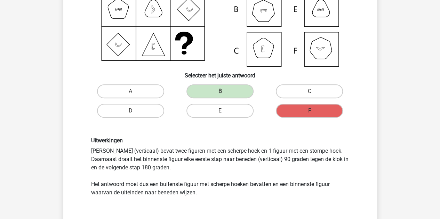
scroll to position [171, 0]
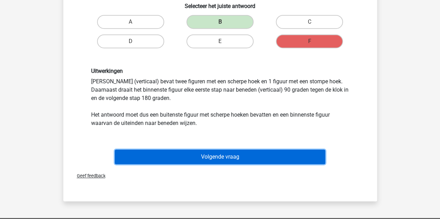
click at [270, 158] on button "Volgende vraag" at bounding box center [220, 157] width 210 height 15
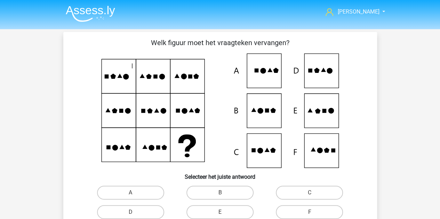
scroll to position [35, 0]
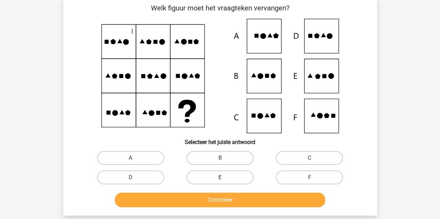
click at [210, 176] on label "E" at bounding box center [219, 178] width 67 height 14
click at [220, 178] on input "E" at bounding box center [222, 180] width 5 height 5
radio input "true"
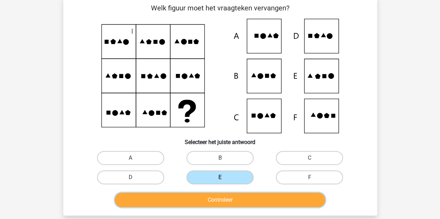
click at [250, 202] on button "Controleer" at bounding box center [220, 200] width 210 height 15
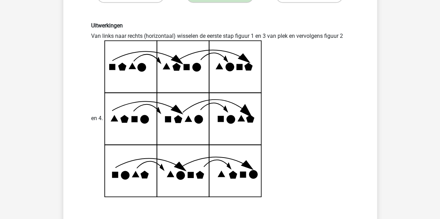
scroll to position [243, 0]
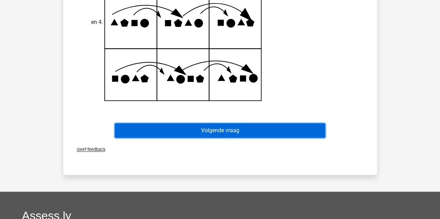
click at [225, 135] on button "Volgende vraag" at bounding box center [220, 130] width 210 height 15
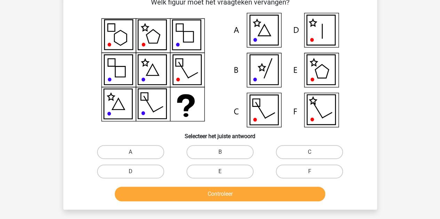
scroll to position [32, 0]
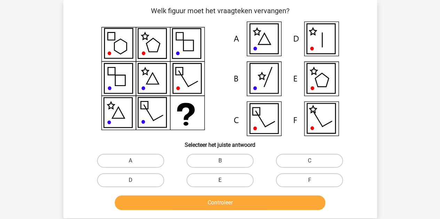
click at [217, 174] on label "E" at bounding box center [219, 181] width 67 height 14
click at [220, 180] on input "E" at bounding box center [222, 182] width 5 height 5
radio input "true"
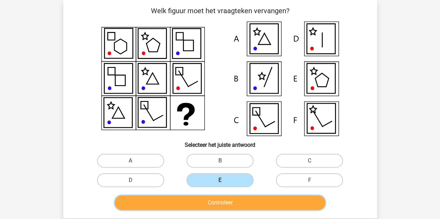
click at [242, 207] on button "Controleer" at bounding box center [220, 203] width 210 height 15
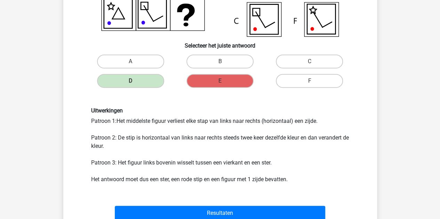
scroll to position [171, 0]
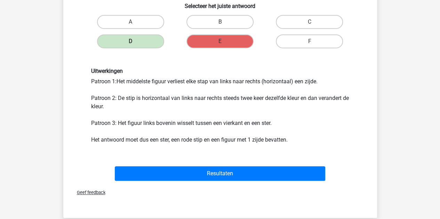
click at [229, 188] on div "Geef feedback" at bounding box center [220, 193] width 308 height 18
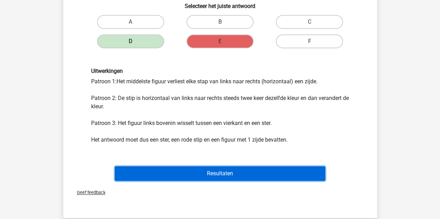
click at [228, 176] on button "Resultaten" at bounding box center [220, 174] width 210 height 15
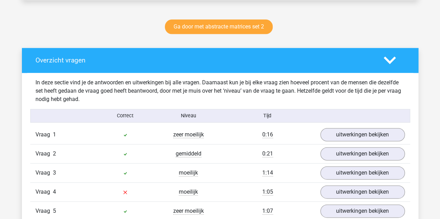
scroll to position [383, 0]
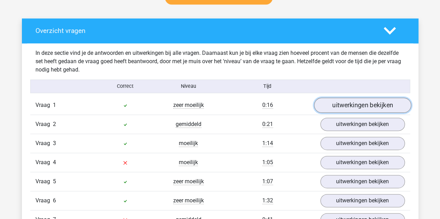
click at [336, 105] on link "uitwerkingen bekijken" at bounding box center [362, 105] width 97 height 15
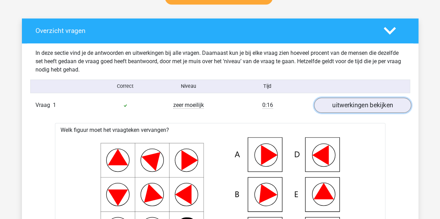
click at [336, 105] on link "uitwerkingen bekijken" at bounding box center [362, 105] width 97 height 15
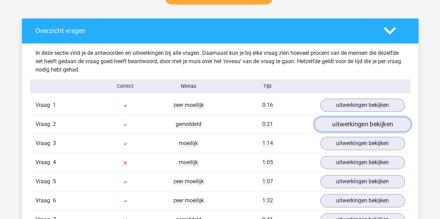
click at [370, 123] on link "uitwerkingen bekijken" at bounding box center [362, 124] width 97 height 15
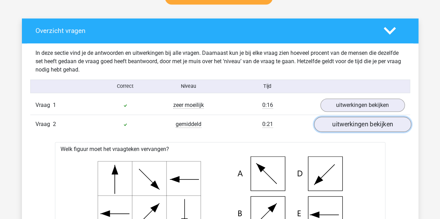
click at [370, 123] on link "uitwerkingen bekijken" at bounding box center [362, 124] width 97 height 15
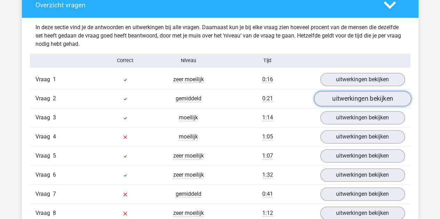
scroll to position [417, 0]
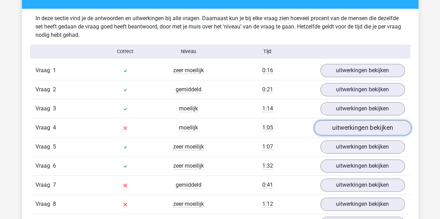
click at [366, 121] on link "uitwerkingen bekijken" at bounding box center [362, 127] width 97 height 15
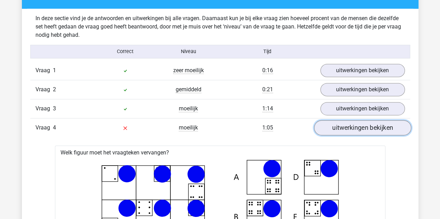
click at [366, 121] on link "uitwerkingen bekijken" at bounding box center [362, 127] width 97 height 15
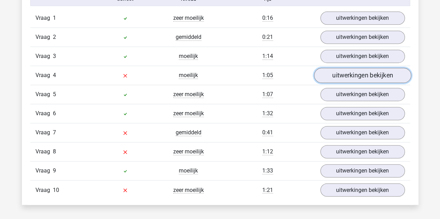
scroll to position [487, 0]
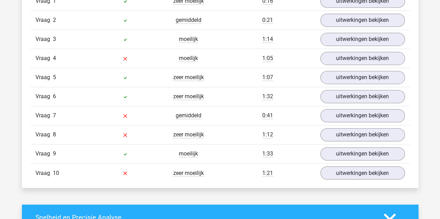
click at [238, 73] on div "1:07" at bounding box center [267, 77] width 95 height 8
click at [345, 80] on link "uitwerkingen bekijken" at bounding box center [362, 77] width 97 height 15
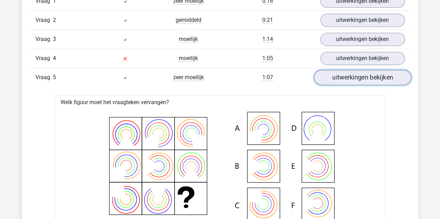
click at [345, 80] on link "uitwerkingen bekijken" at bounding box center [362, 77] width 97 height 15
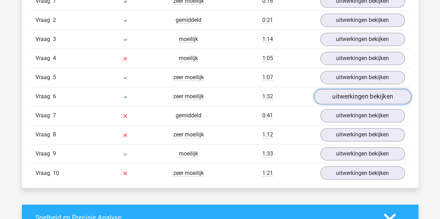
click at [355, 93] on link "uitwerkingen bekijken" at bounding box center [362, 96] width 97 height 15
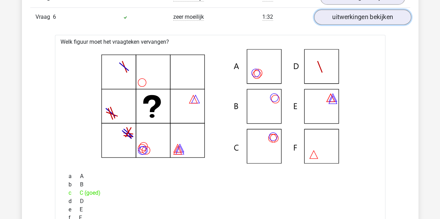
scroll to position [556, 0]
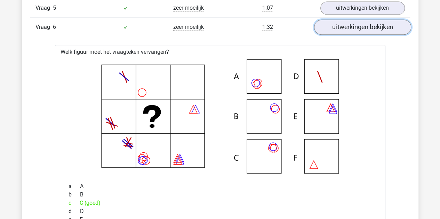
click at [368, 25] on link "uitwerkingen bekijken" at bounding box center [362, 26] width 97 height 15
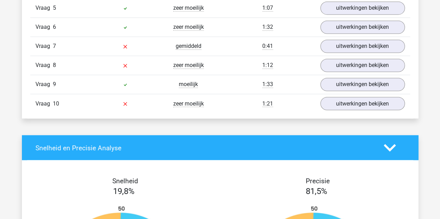
click at [239, 66] on div "1:12" at bounding box center [267, 65] width 95 height 8
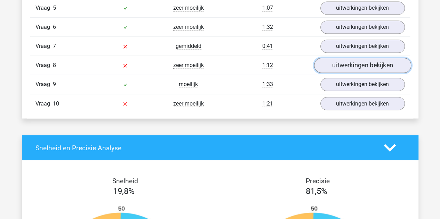
click at [362, 66] on link "uitwerkingen bekijken" at bounding box center [362, 65] width 97 height 15
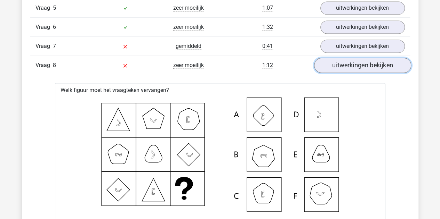
click at [362, 66] on link "uitwerkingen bekijken" at bounding box center [362, 65] width 97 height 15
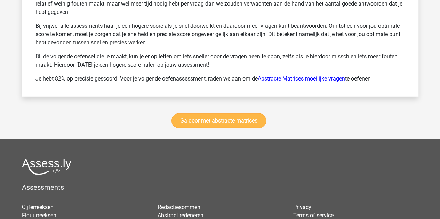
scroll to position [939, 0]
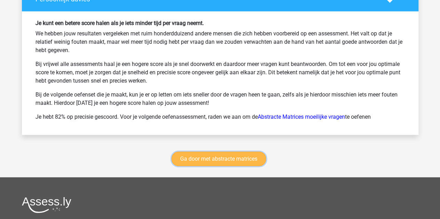
click at [240, 154] on link "Ga door met abstracte matrices" at bounding box center [218, 159] width 95 height 15
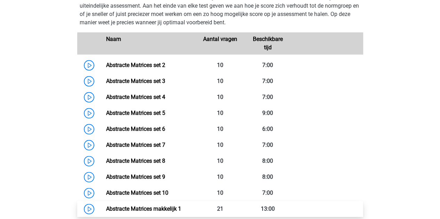
scroll to position [345, 0]
